Goal: Information Seeking & Learning: Learn about a topic

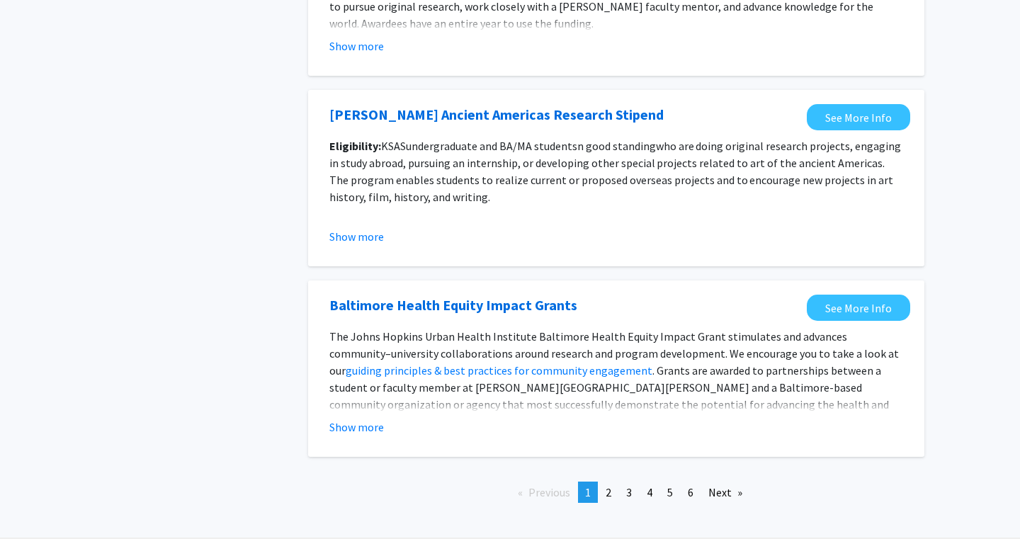
scroll to position [1575, 0]
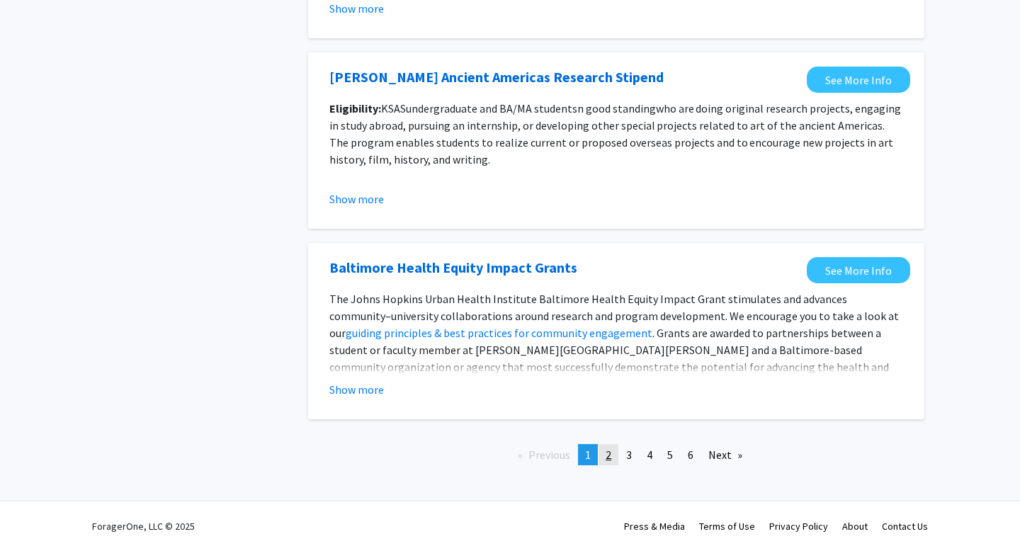
click at [611, 455] on span "2" at bounding box center [609, 455] width 6 height 14
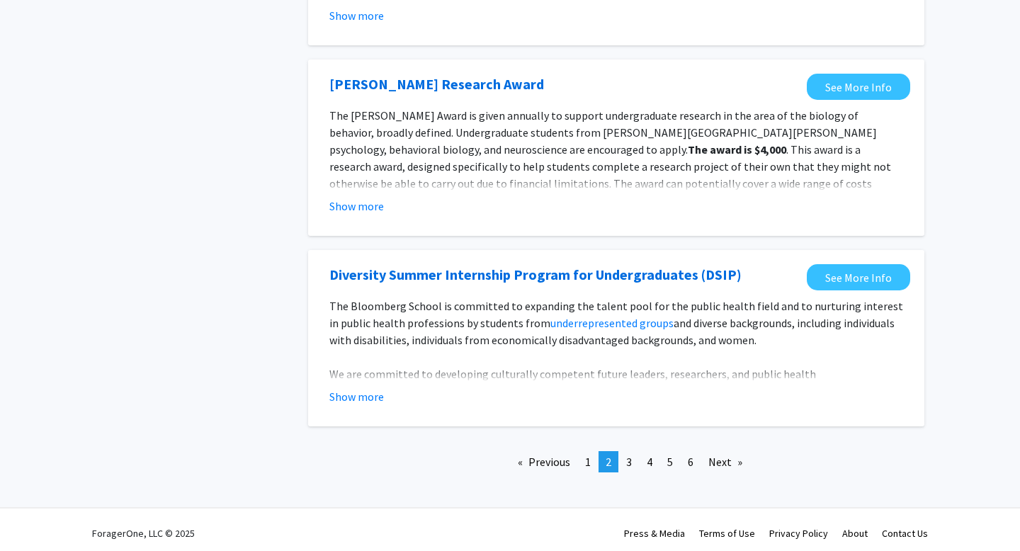
scroll to position [1626, 0]
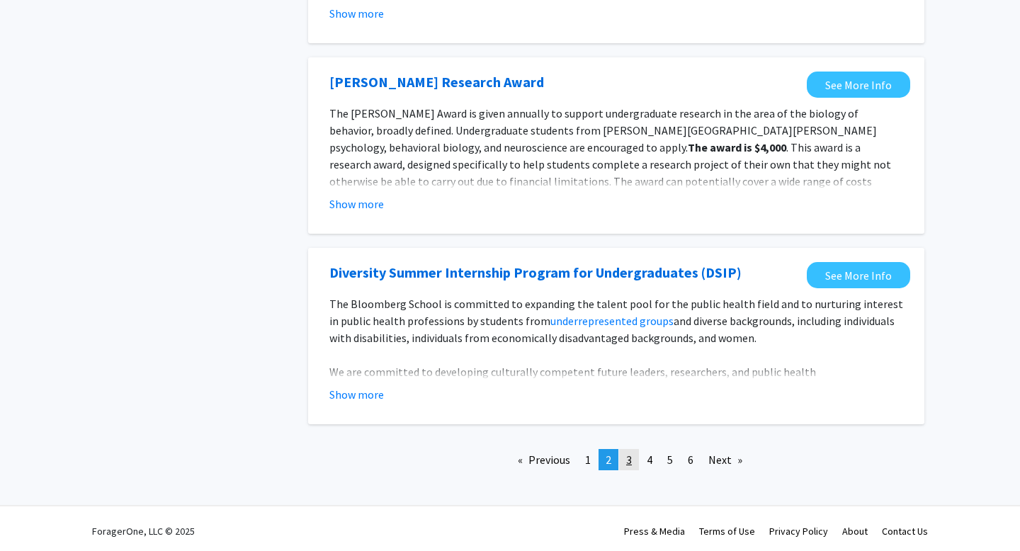
click at [631, 463] on span "3" at bounding box center [629, 460] width 6 height 14
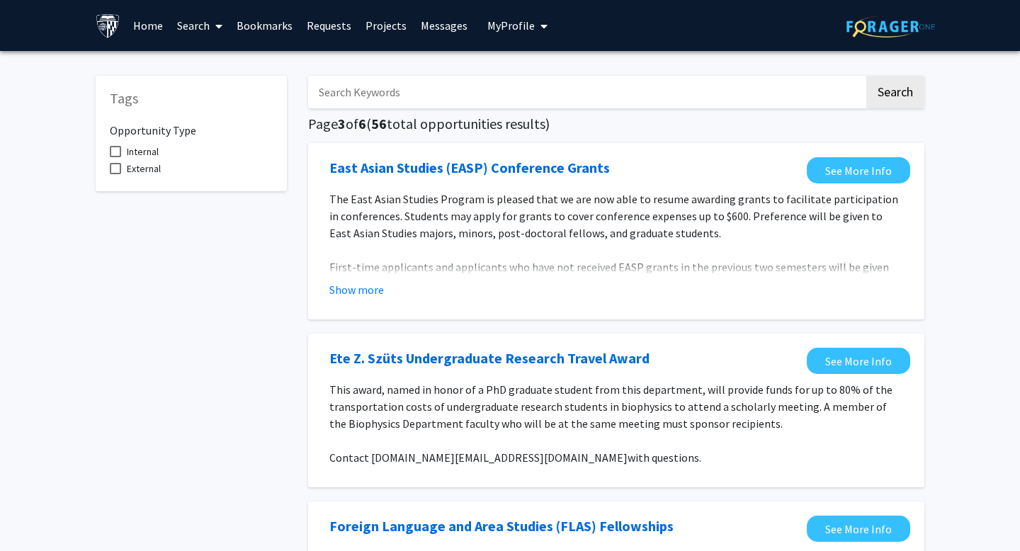
scroll to position [11, 0]
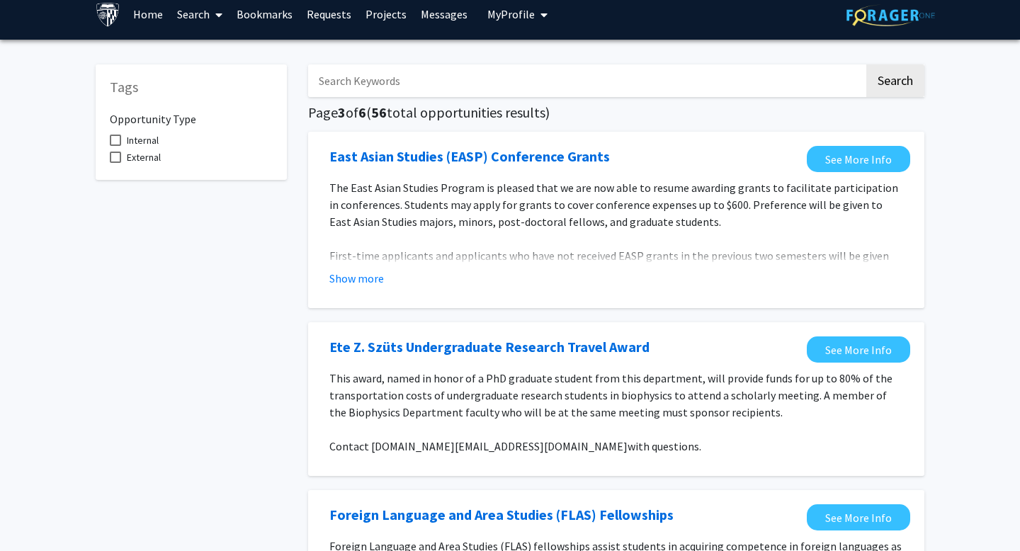
click at [157, 153] on span "External" at bounding box center [144, 157] width 34 height 17
click at [115, 163] on input "External" at bounding box center [115, 163] width 1 height 1
checkbox input "true"
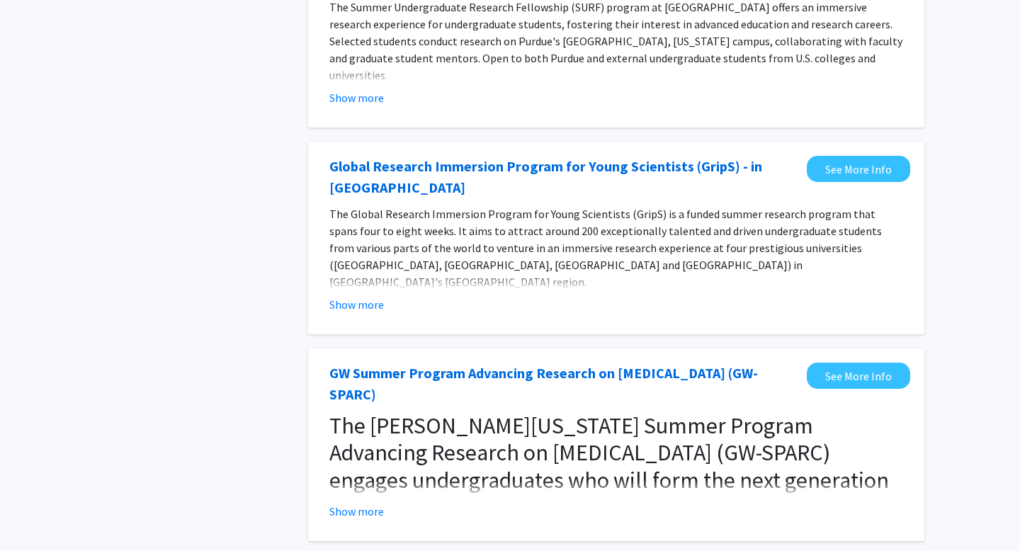
scroll to position [1038, 0]
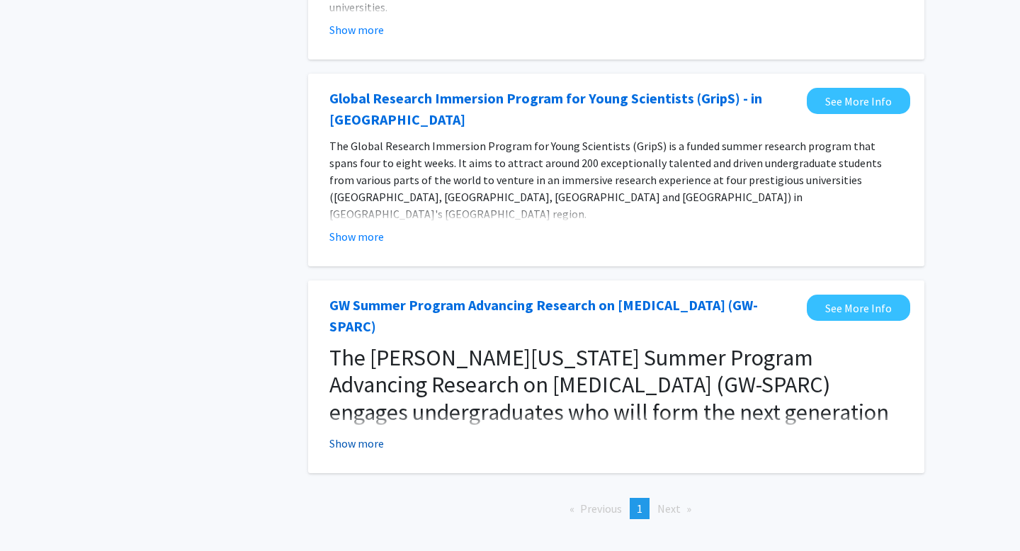
click at [373, 435] on button "Show more" at bounding box center [356, 443] width 55 height 17
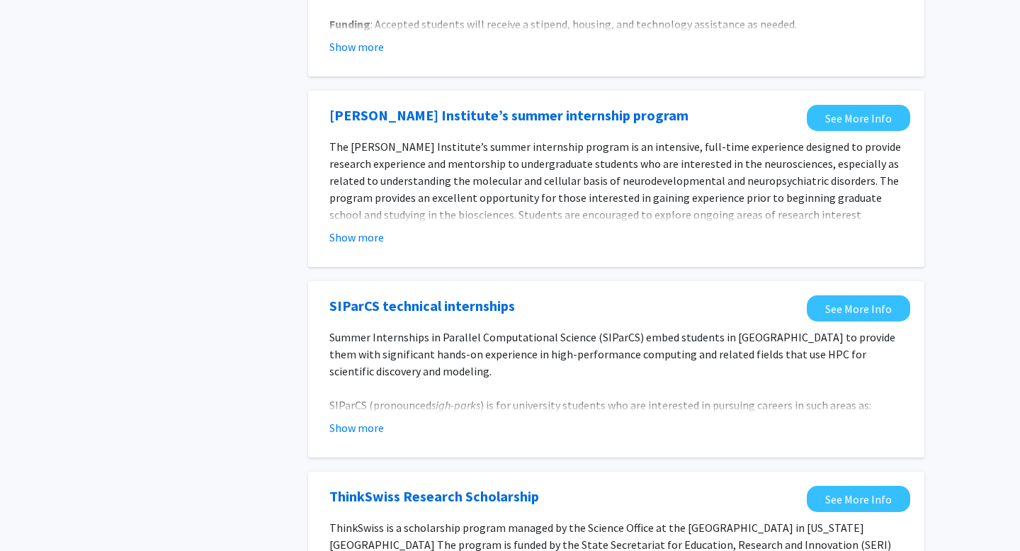
scroll to position [0, 0]
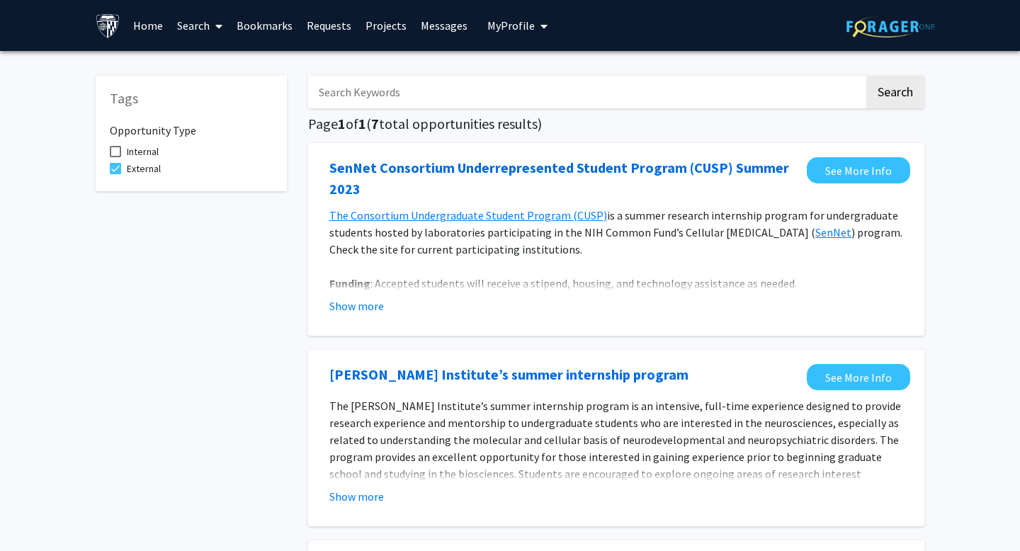
click at [133, 147] on span "Internal" at bounding box center [143, 151] width 32 height 17
click at [115, 157] on input "Internal" at bounding box center [115, 157] width 1 height 1
checkbox input "true"
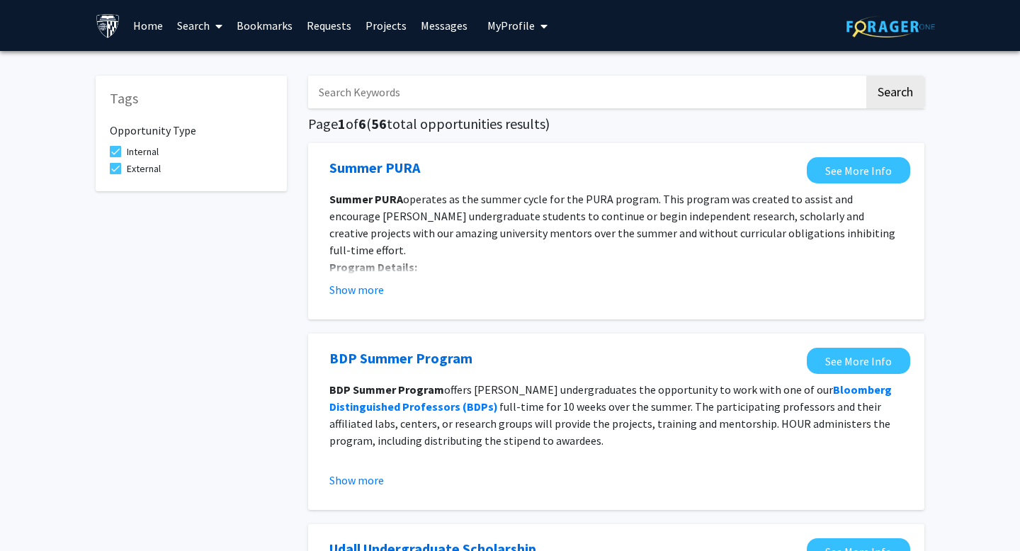
click at [111, 166] on span at bounding box center [115, 168] width 11 height 11
click at [115, 174] on input "External" at bounding box center [115, 174] width 1 height 1
checkbox input "false"
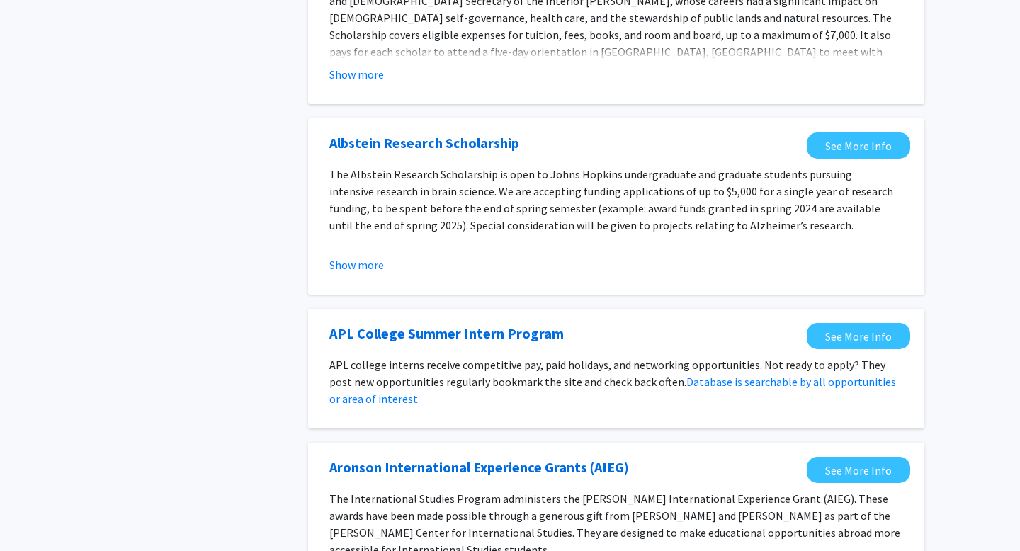
scroll to position [601, 0]
